Goal: Task Accomplishment & Management: Use online tool/utility

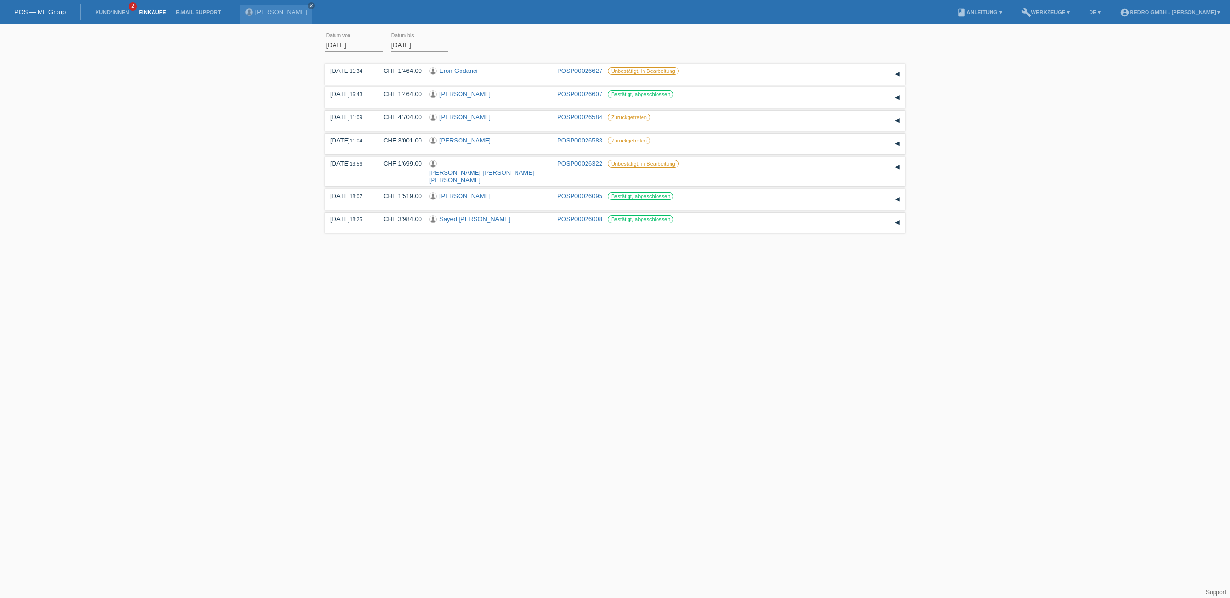
click at [114, 15] on li "Kund*innen 2" at bounding box center [111, 12] width 43 height 25
click at [116, 10] on link "Kund*innen" at bounding box center [111, 12] width 43 height 6
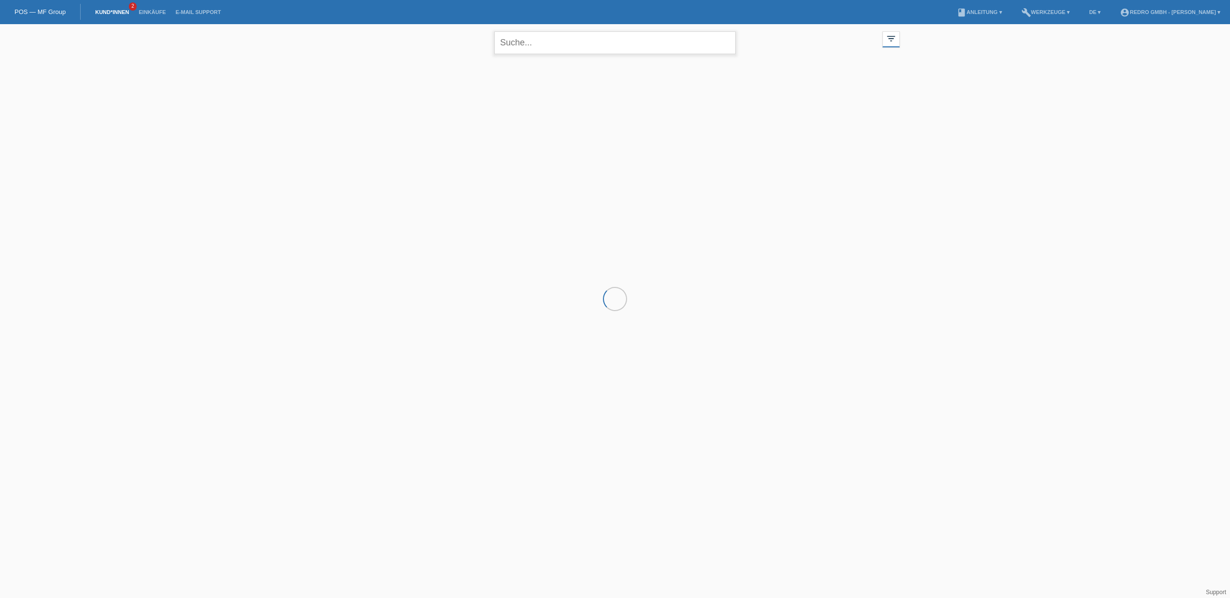
click at [550, 45] on input "text" at bounding box center [614, 42] width 241 height 23
paste input "Karasz"
type input "Karasz"
click at [471, 133] on span "Anzeigen" at bounding box center [474, 134] width 26 height 7
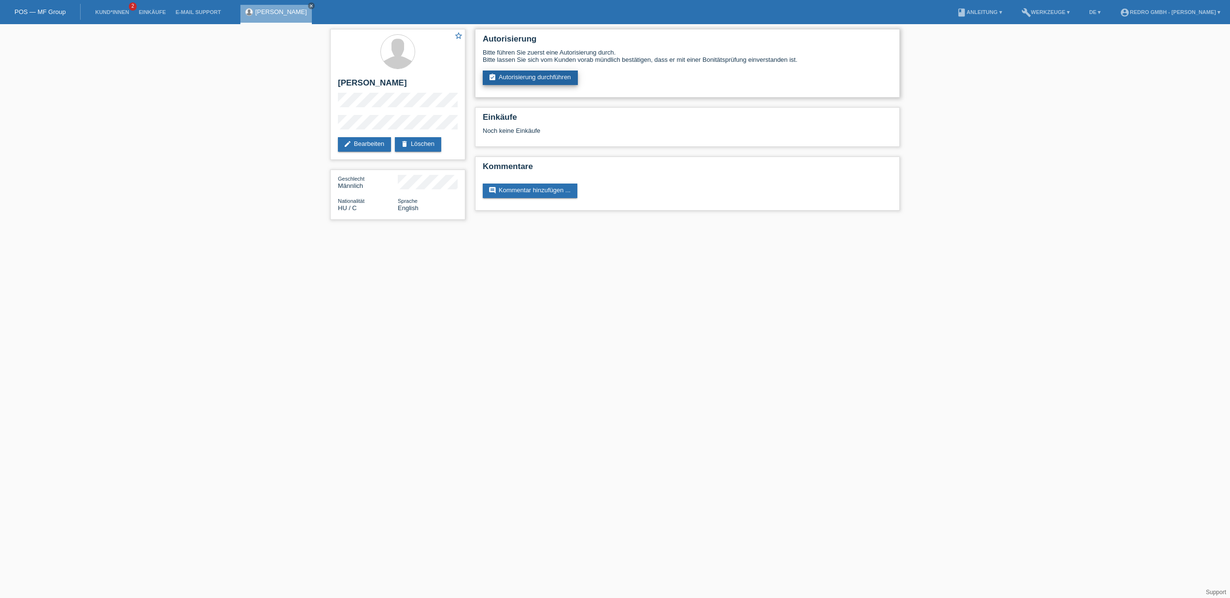
click at [513, 80] on link "assignment_turned_in Autorisierung durchführen" at bounding box center [530, 77] width 95 height 14
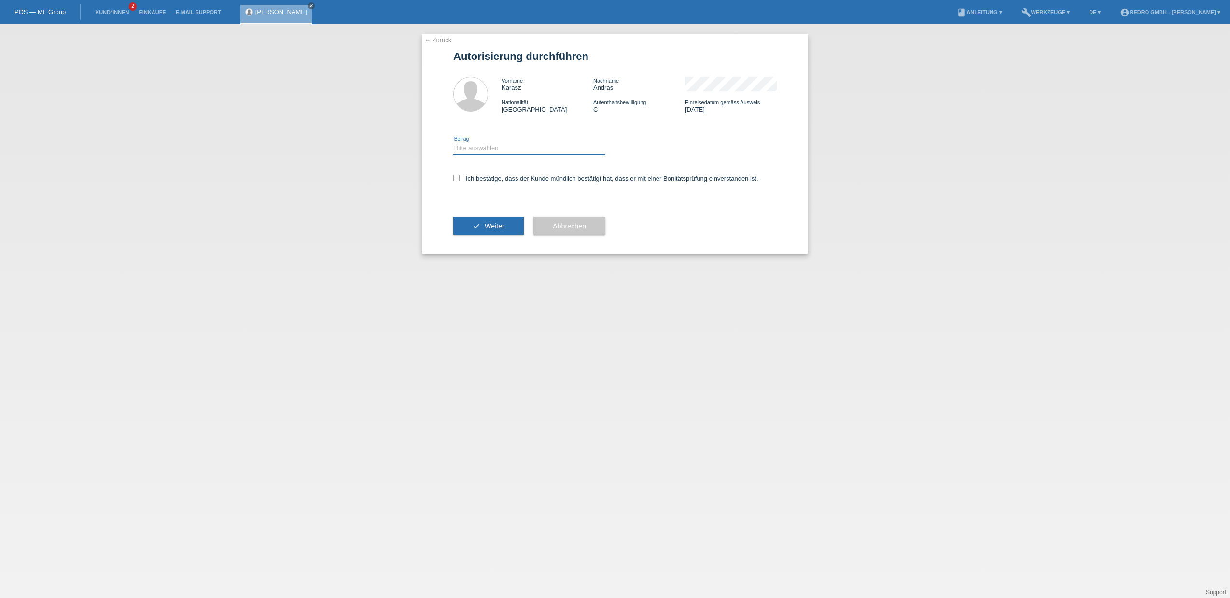
click at [491, 147] on select "Bitte auswählen CHF 1.00 - CHF 499.00 CHF 500.00 - CHF 1'999.00 CHF 2'000.00 - …" at bounding box center [529, 148] width 152 height 12
select select "1"
click at [453, 142] on select "Bitte auswählen CHF 1.00 - CHF 499.00 CHF 500.00 - CHF 1'999.00 CHF 2'000.00 - …" at bounding box center [529, 148] width 152 height 12
click at [475, 178] on label "Ich bestätige, dass der Kunde mündlich bestätigt hat, dass er mit einer Bonität…" at bounding box center [605, 178] width 305 height 7
click at [460, 178] on input "Ich bestätige, dass der Kunde mündlich bestätigt hat, dass er mit einer Bonität…" at bounding box center [456, 178] width 6 height 6
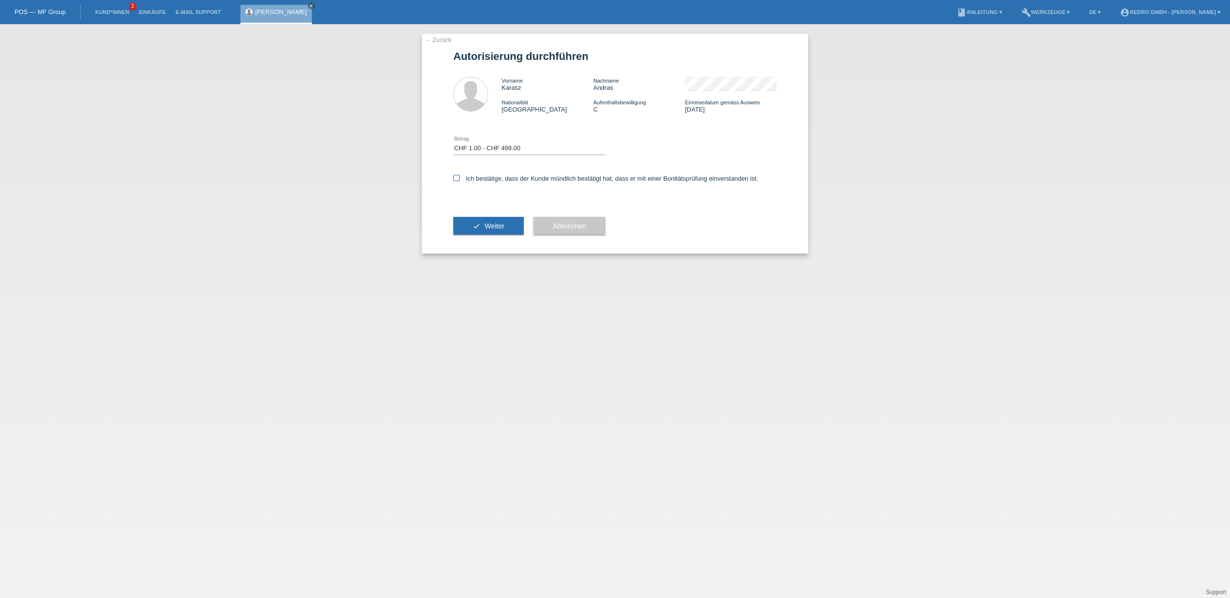
checkbox input "true"
click at [477, 233] on button "check Weiter" at bounding box center [488, 226] width 70 height 18
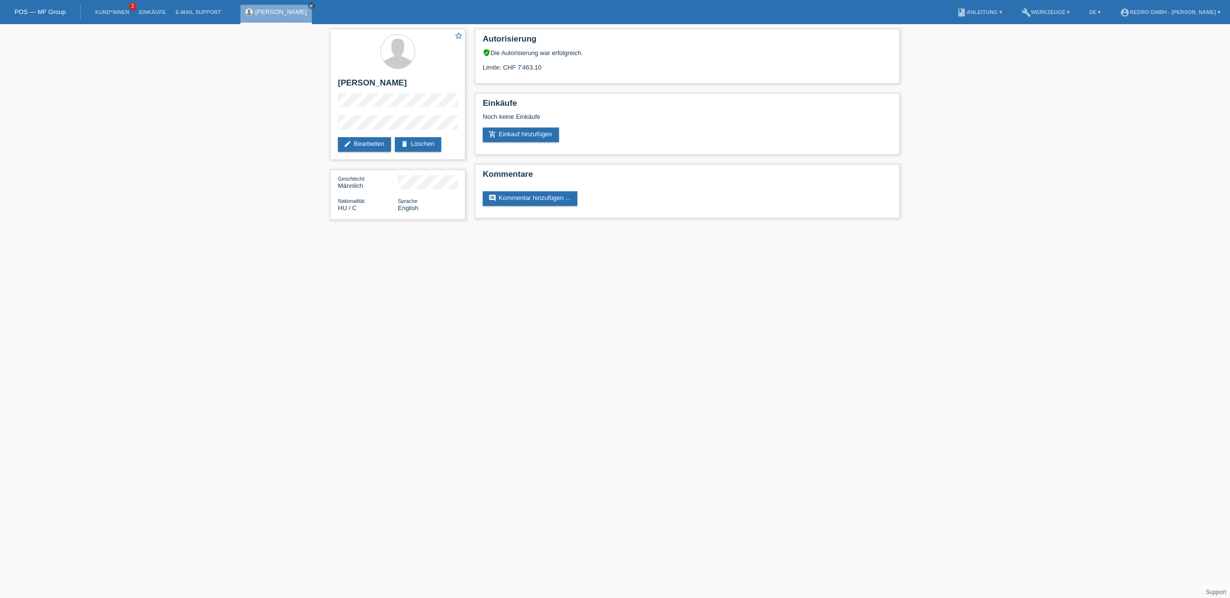
click at [260, 229] on html "POS — MF Group Kund*innen 2 Einkäufe E-Mail Support [PERSON_NAME] close menu" at bounding box center [615, 114] width 1230 height 229
click at [227, 229] on html "POS — MF Group Kund*innen 2 Einkäufe E-Mail Support [PERSON_NAME] close menu" at bounding box center [615, 114] width 1230 height 229
click at [340, 208] on span "HU / C" at bounding box center [347, 207] width 19 height 7
click at [341, 208] on span "HU / C" at bounding box center [347, 207] width 19 height 7
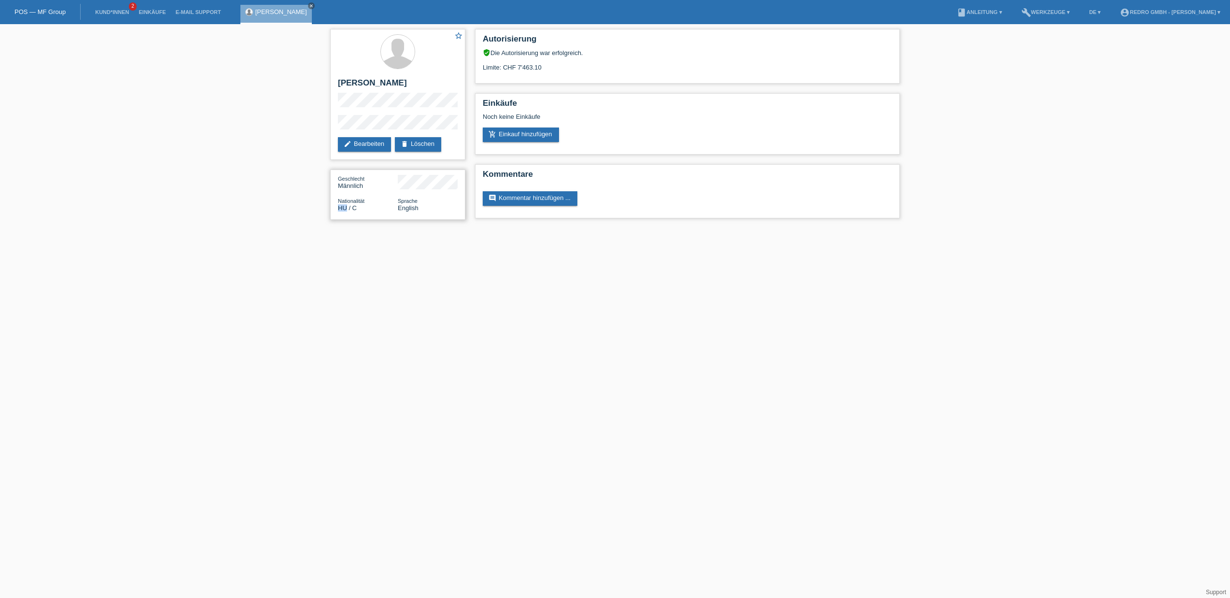
click at [341, 208] on span "HU / C" at bounding box center [347, 207] width 19 height 7
